Goal: Find specific page/section: Find specific page/section

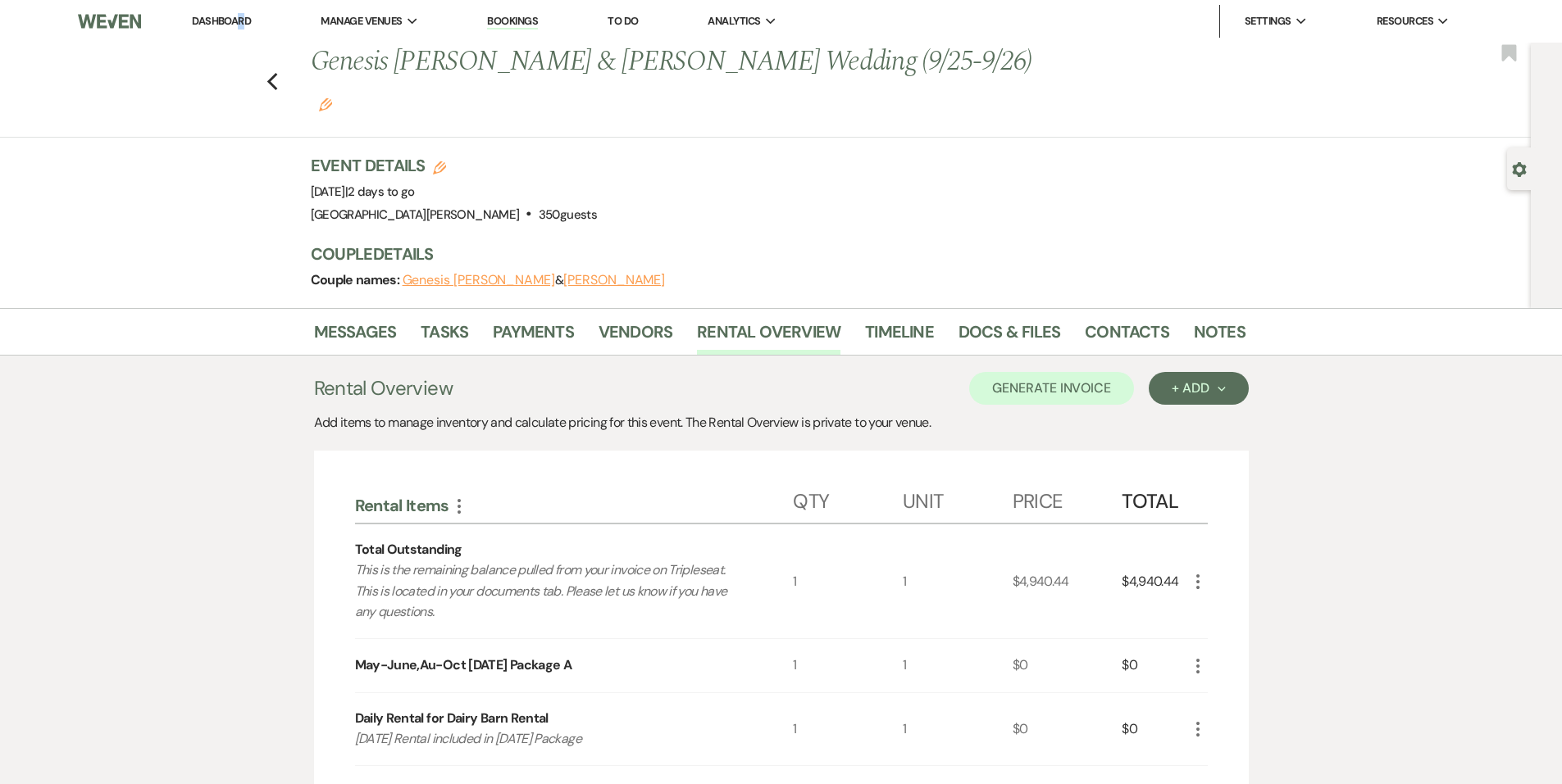
click at [242, 13] on li "Dashboard" at bounding box center [220, 21] width 75 height 33
drag, startPoint x: 242, startPoint y: 13, endPoint x: 234, endPoint y: 25, distance: 14.4
click at [234, 25] on link "Dashboard" at bounding box center [221, 20] width 60 height 14
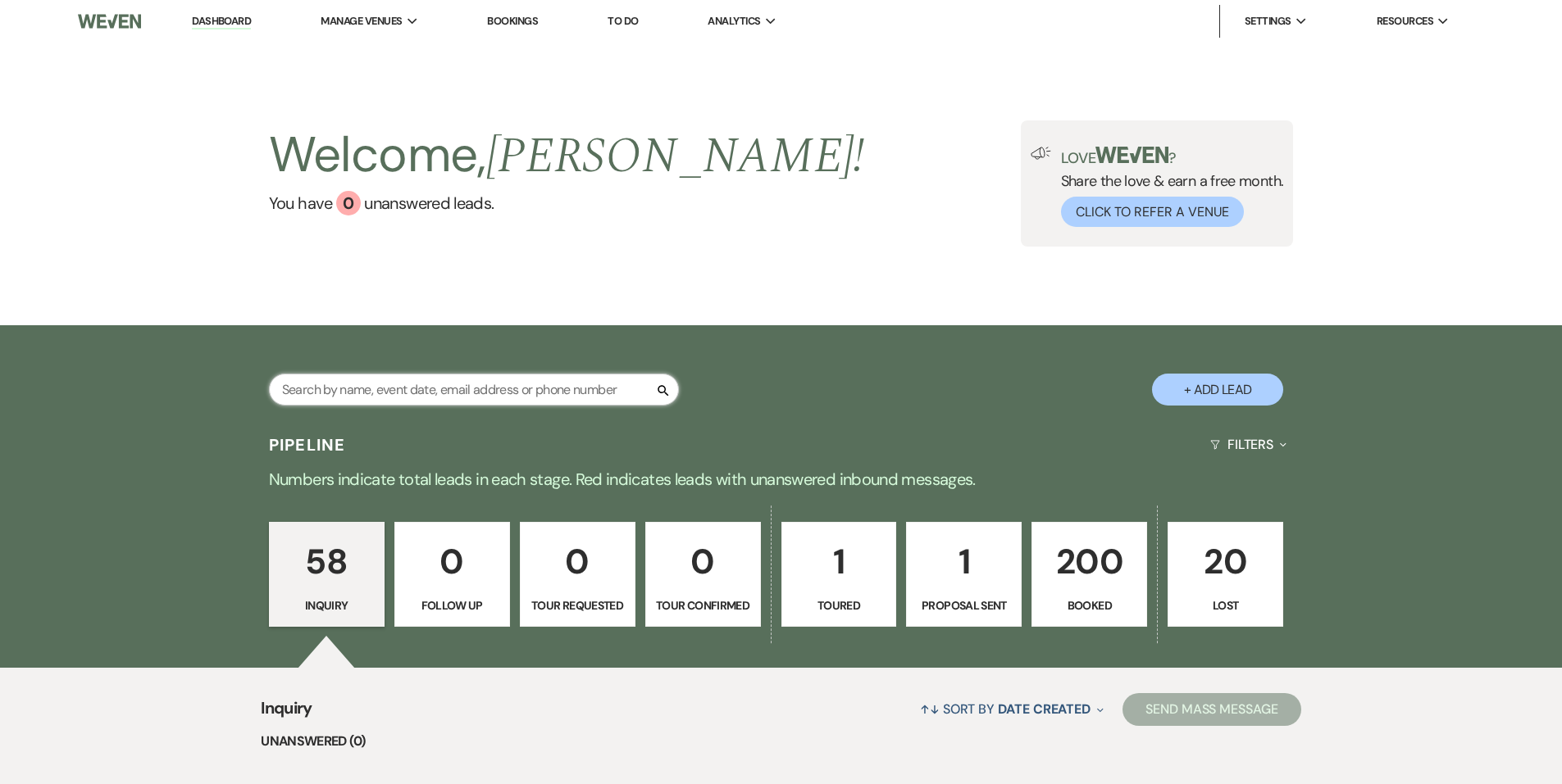
click at [374, 397] on input "text" at bounding box center [474, 389] width 410 height 32
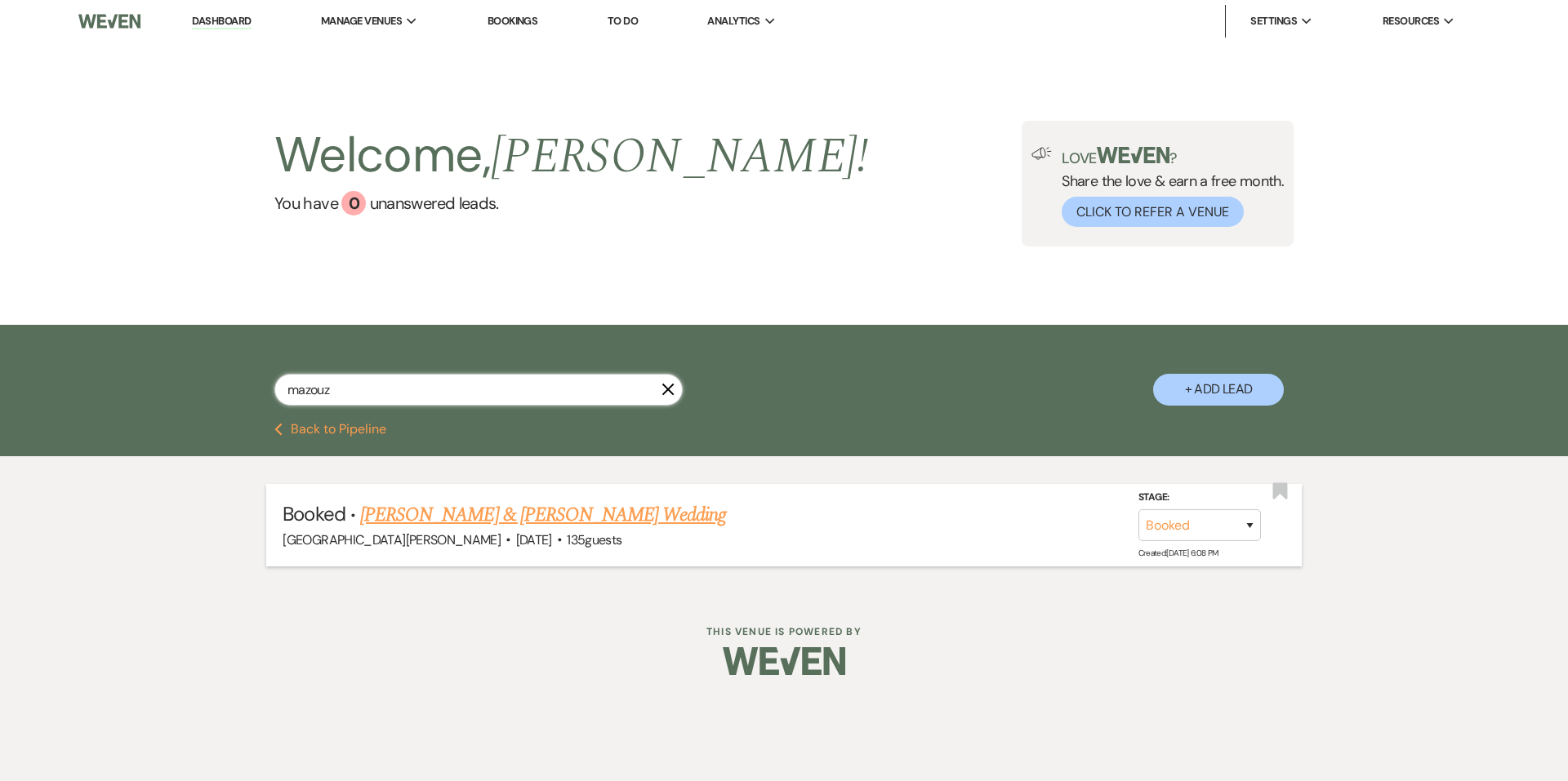
type input "mazouz"
click at [423, 503] on link "[PERSON_NAME] & [PERSON_NAME] Wedding" at bounding box center [543, 515] width 366 height 29
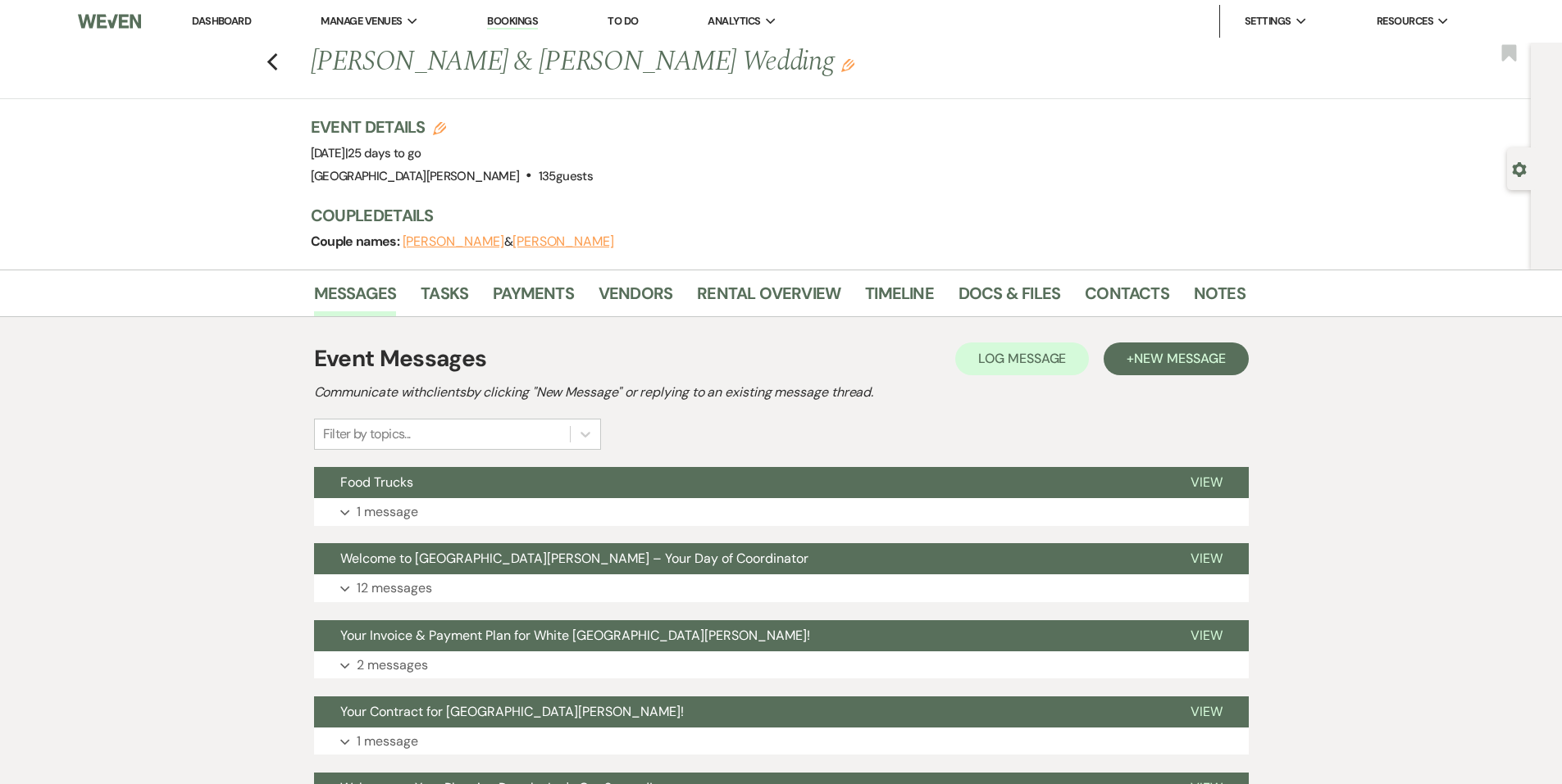
click at [234, 17] on link "Dashboard" at bounding box center [221, 20] width 60 height 14
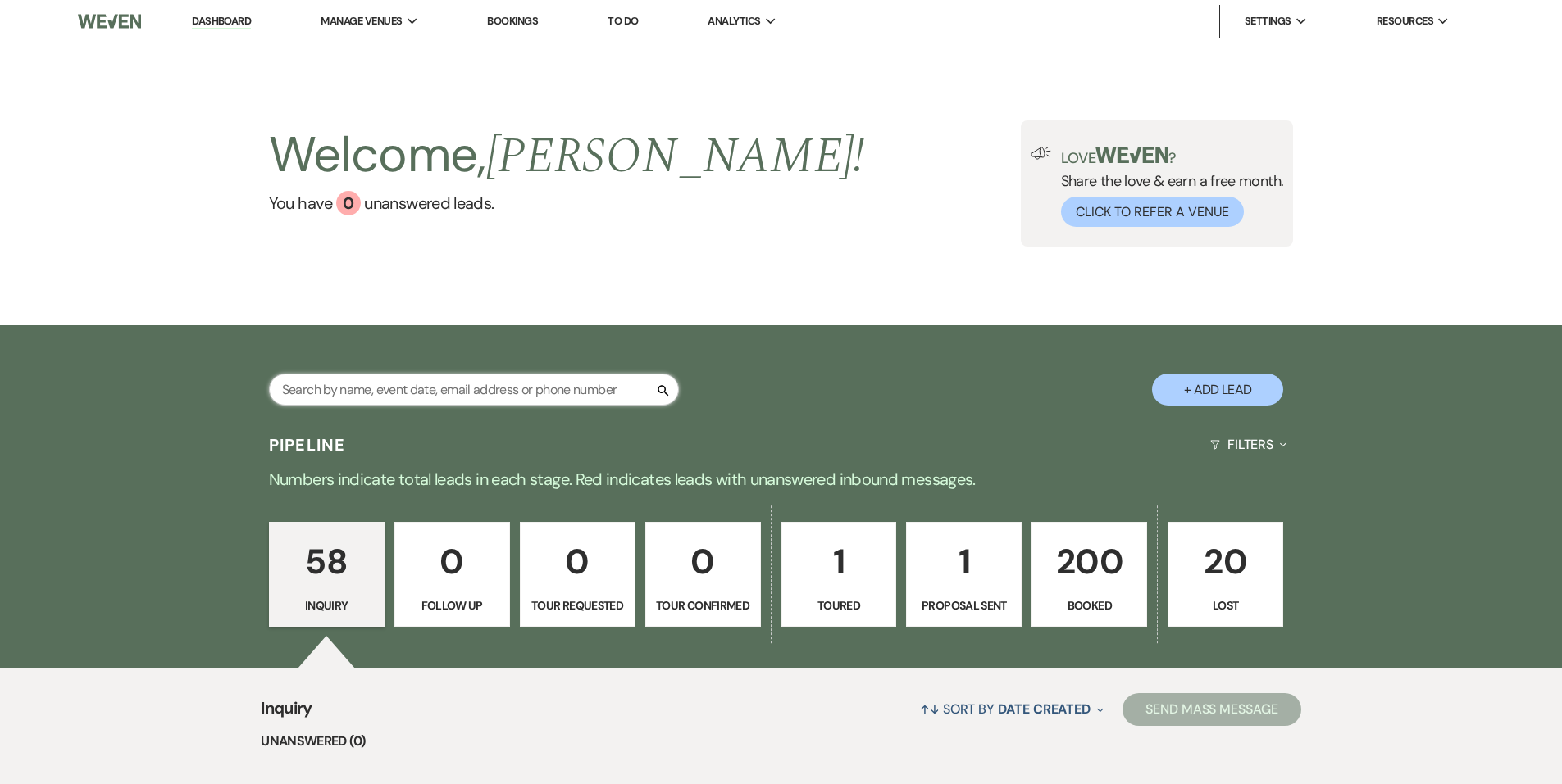
click at [466, 380] on input "text" at bounding box center [474, 389] width 410 height 32
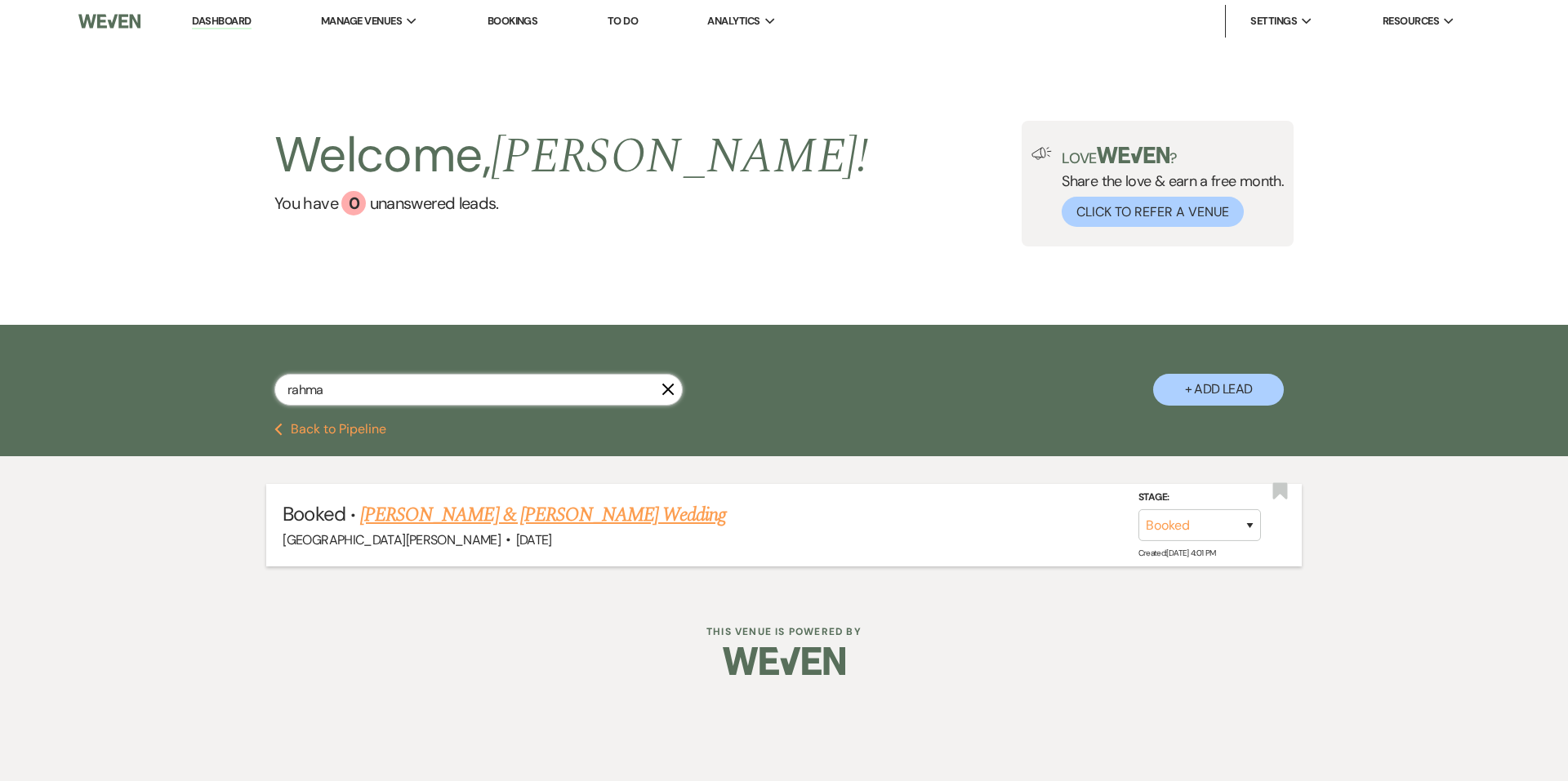
type input "rahma"
click at [514, 525] on link "[PERSON_NAME] & [PERSON_NAME] Wedding" at bounding box center [543, 515] width 366 height 29
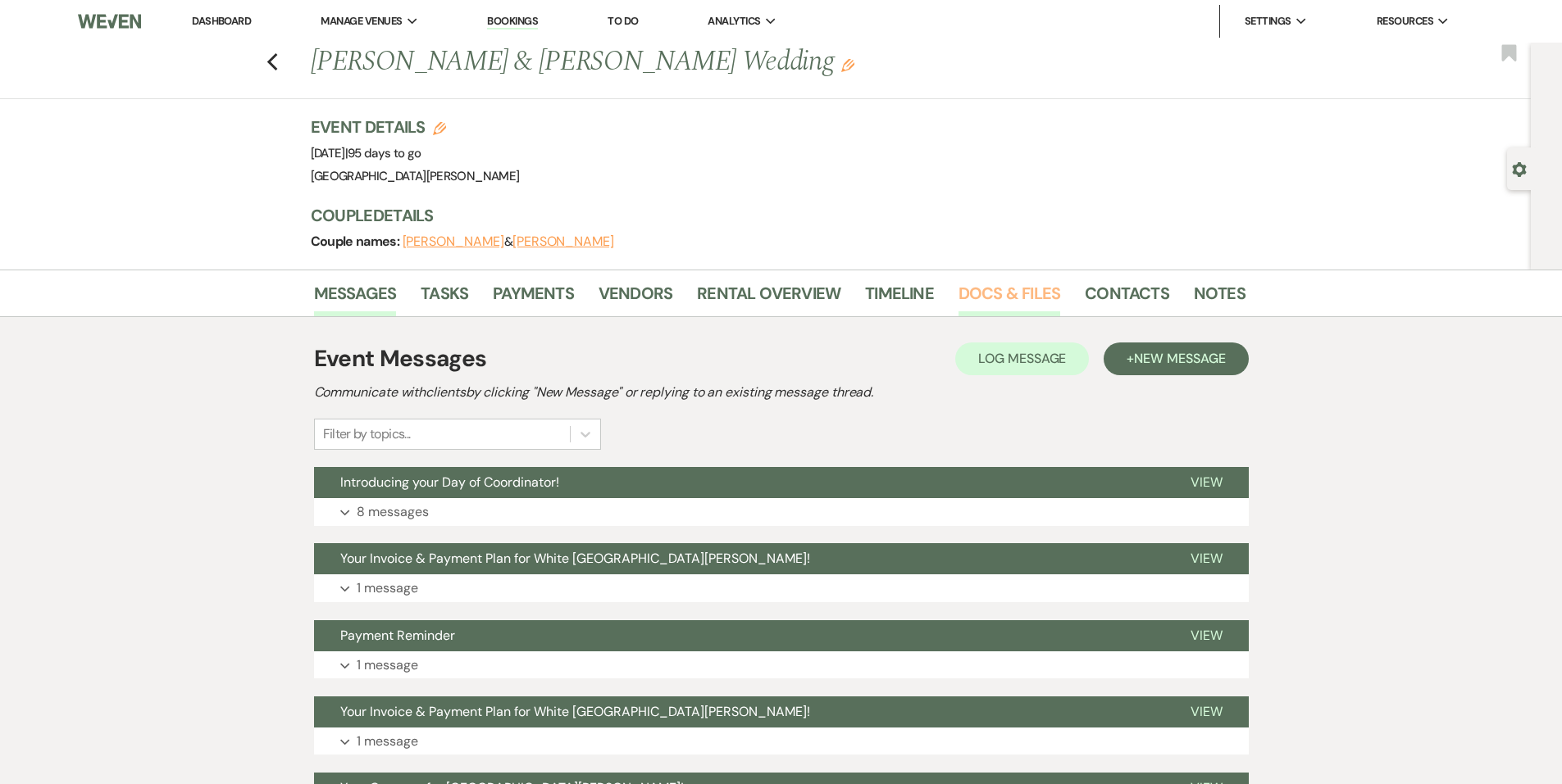
click at [1047, 302] on link "Docs & Files" at bounding box center [1010, 297] width 101 height 36
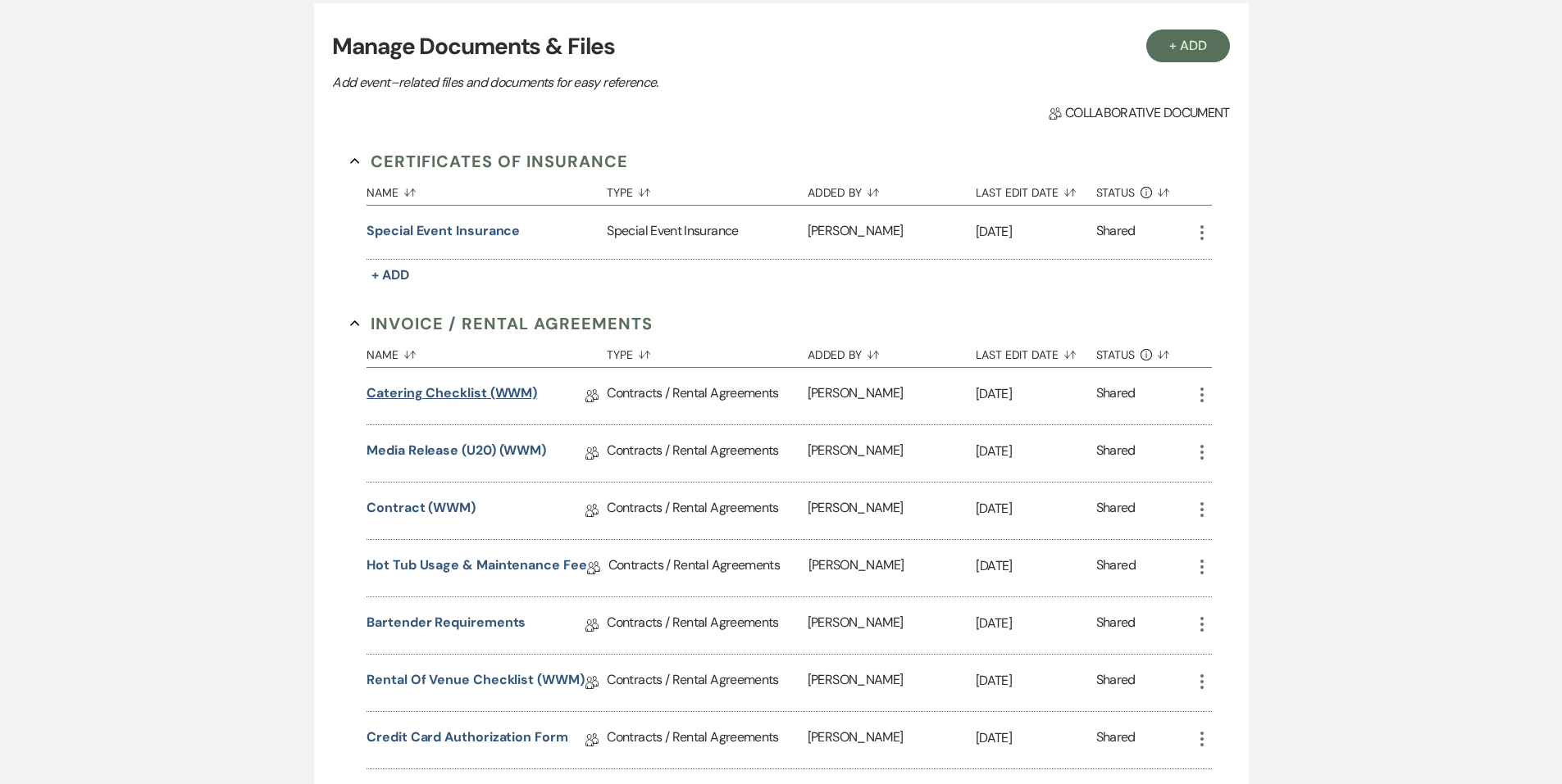
scroll to position [410, 0]
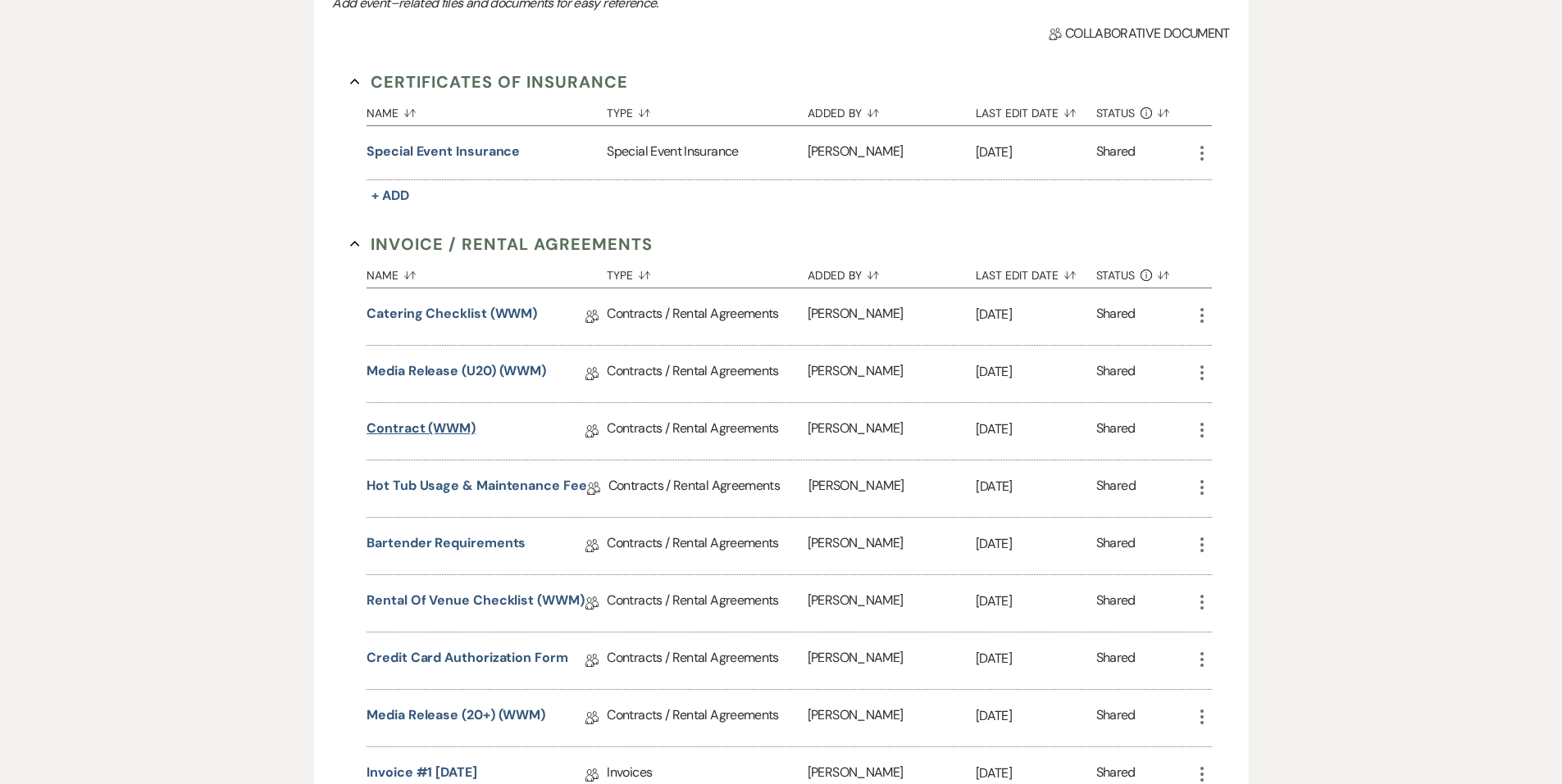
click at [461, 439] on link "Contract (WWM)" at bounding box center [421, 432] width 109 height 25
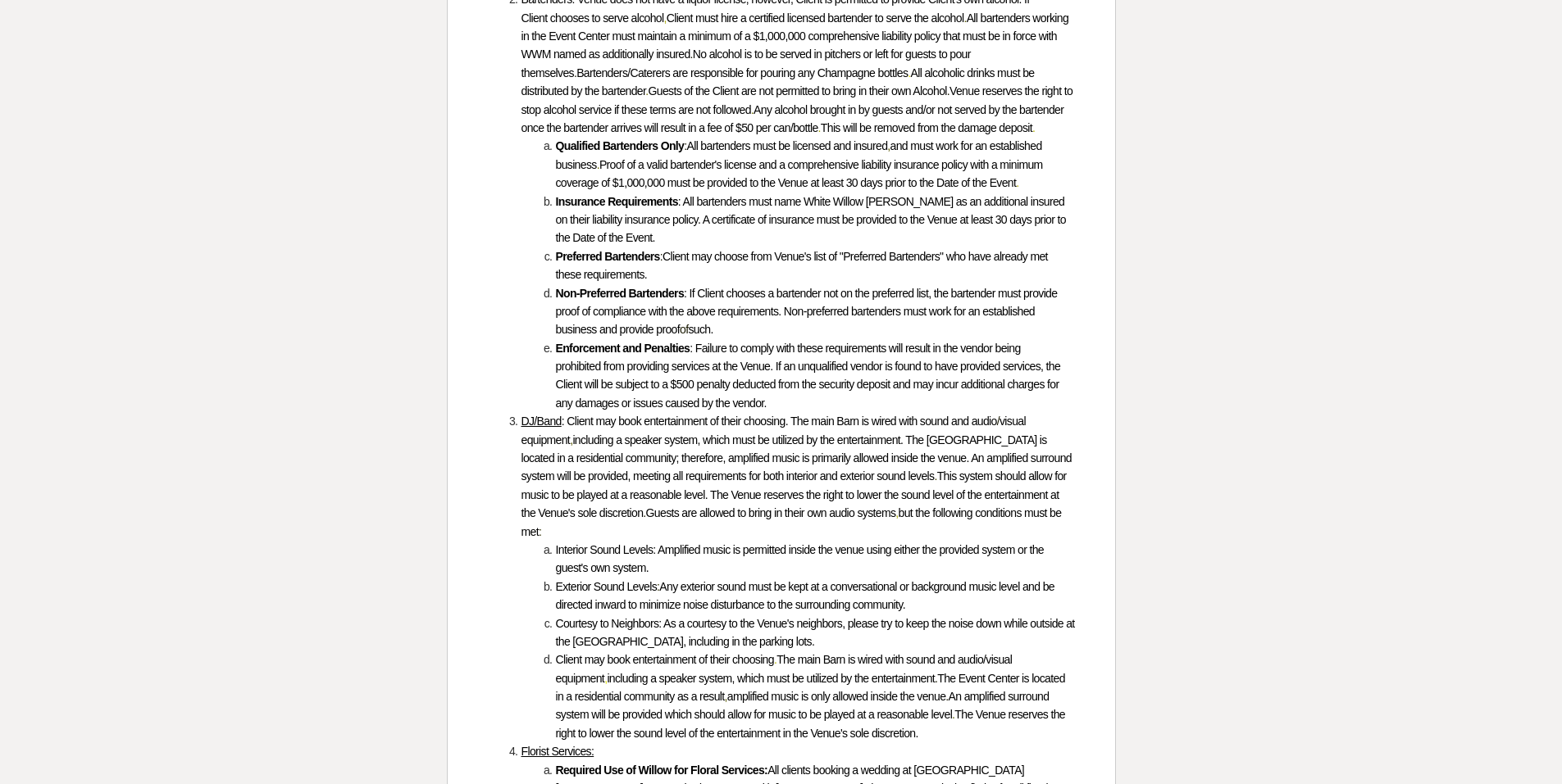
scroll to position [2623, 0]
